Goal: Information Seeking & Learning: Find specific fact

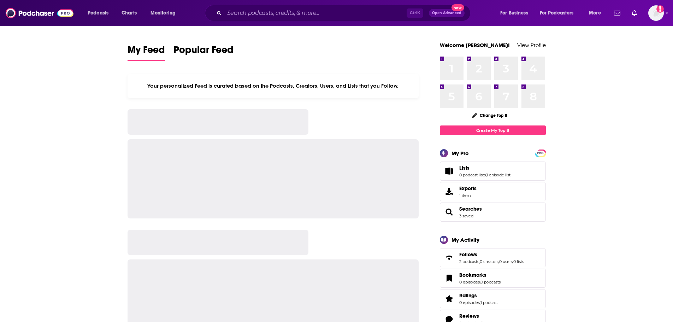
click at [312, 8] on input "Search podcasts, credits, & more..." at bounding box center [315, 12] width 182 height 11
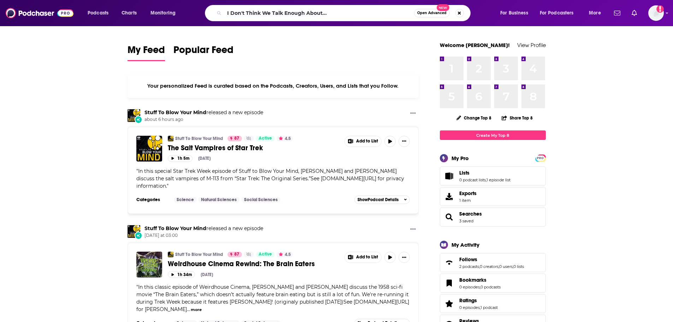
type input "I Don't Think We Talk Enough About..."
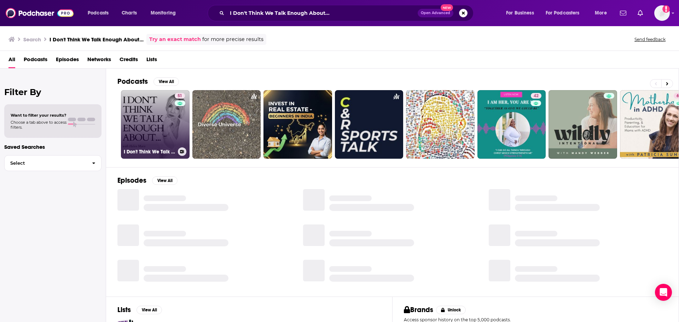
click at [153, 127] on link "51 I Don't Think We Talk Enough About..." at bounding box center [155, 124] width 69 height 69
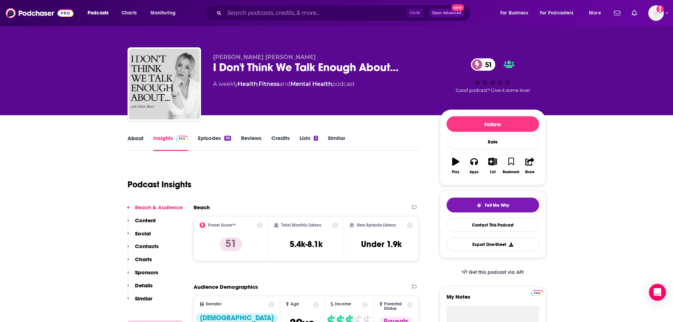
click at [144, 139] on div "About" at bounding box center [141, 143] width 26 height 16
click at [133, 140] on link "About" at bounding box center [136, 143] width 16 height 16
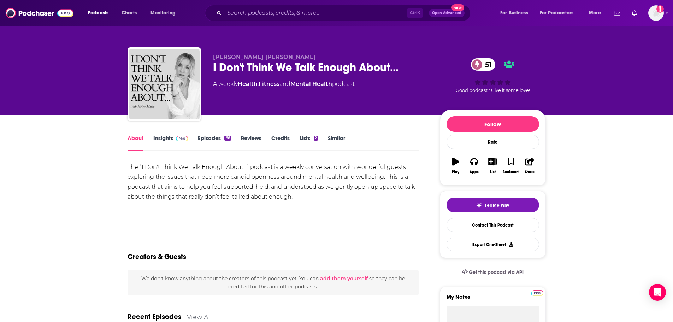
click at [176, 187] on div "The “I Don't Think We Talk Enough About...” podcast is a weekly conversation wi…" at bounding box center [274, 182] width 292 height 40
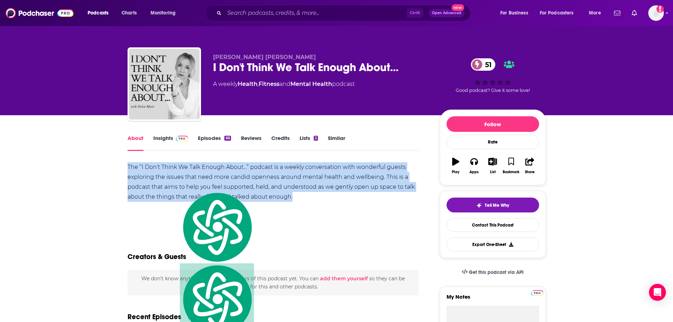
click at [176, 187] on div "The “I Don't Think We Talk Enough About...” podcast is a weekly conversation wi…" at bounding box center [274, 182] width 292 height 40
copy div "The “I Don't Think We Talk Enough About...” podcast is a weekly conversation wi…"
click at [170, 142] on link "Insights" at bounding box center [170, 143] width 35 height 16
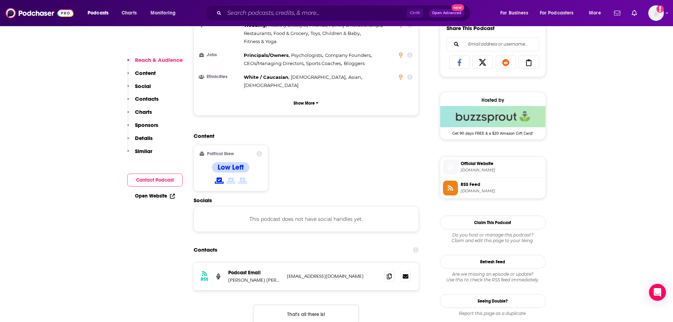
scroll to position [636, 0]
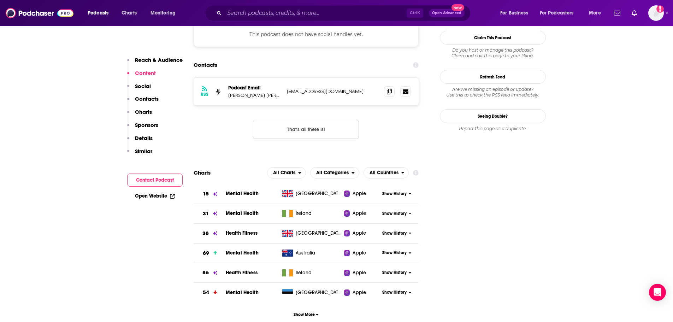
click at [249, 92] on p "[PERSON_NAME] [PERSON_NAME]" at bounding box center [254, 95] width 53 height 6
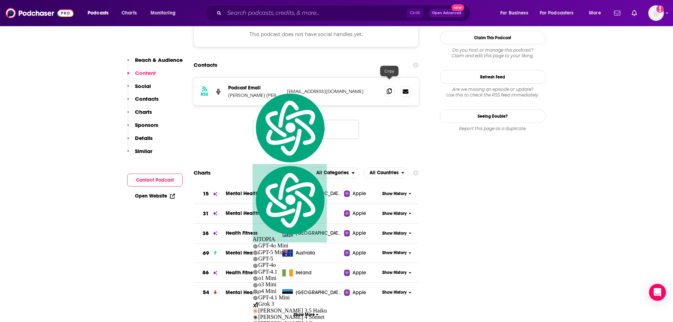
click at [387, 88] on icon at bounding box center [389, 91] width 5 height 6
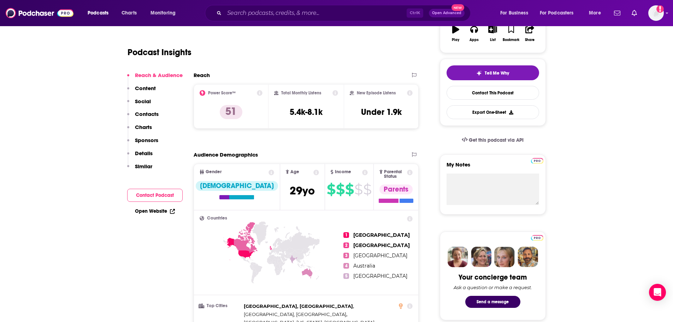
scroll to position [0, 0]
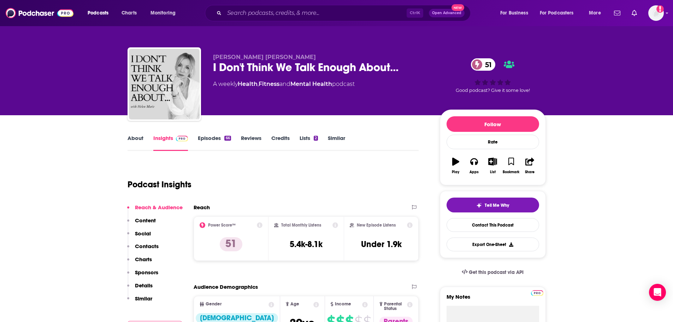
click at [355, 51] on div "[PERSON_NAME] [PERSON_NAME] I Don't Think We Talk Enough About... 51 A weekly H…" at bounding box center [337, 85] width 419 height 76
click at [281, 74] on div "I Don't Think We Talk Enough About... 51" at bounding box center [321, 67] width 216 height 14
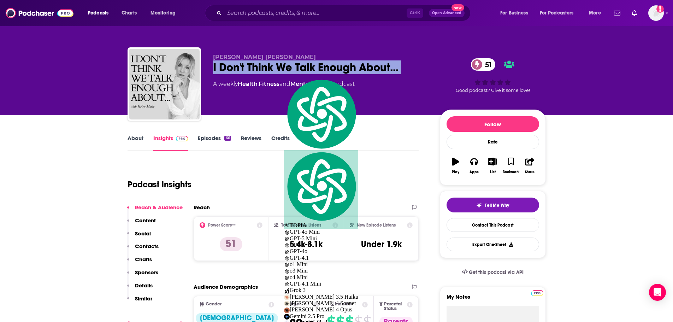
click at [281, 74] on div "I Don't Think We Talk Enough About... 51" at bounding box center [321, 67] width 216 height 14
copy div "I Don't Think We Talk Enough About... 51"
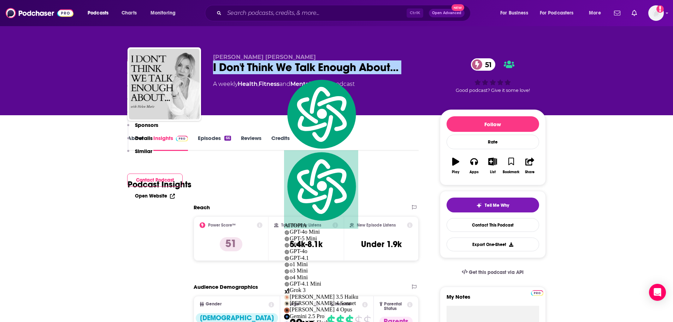
scroll to position [141, 0]
